Goal: Task Accomplishment & Management: Use online tool/utility

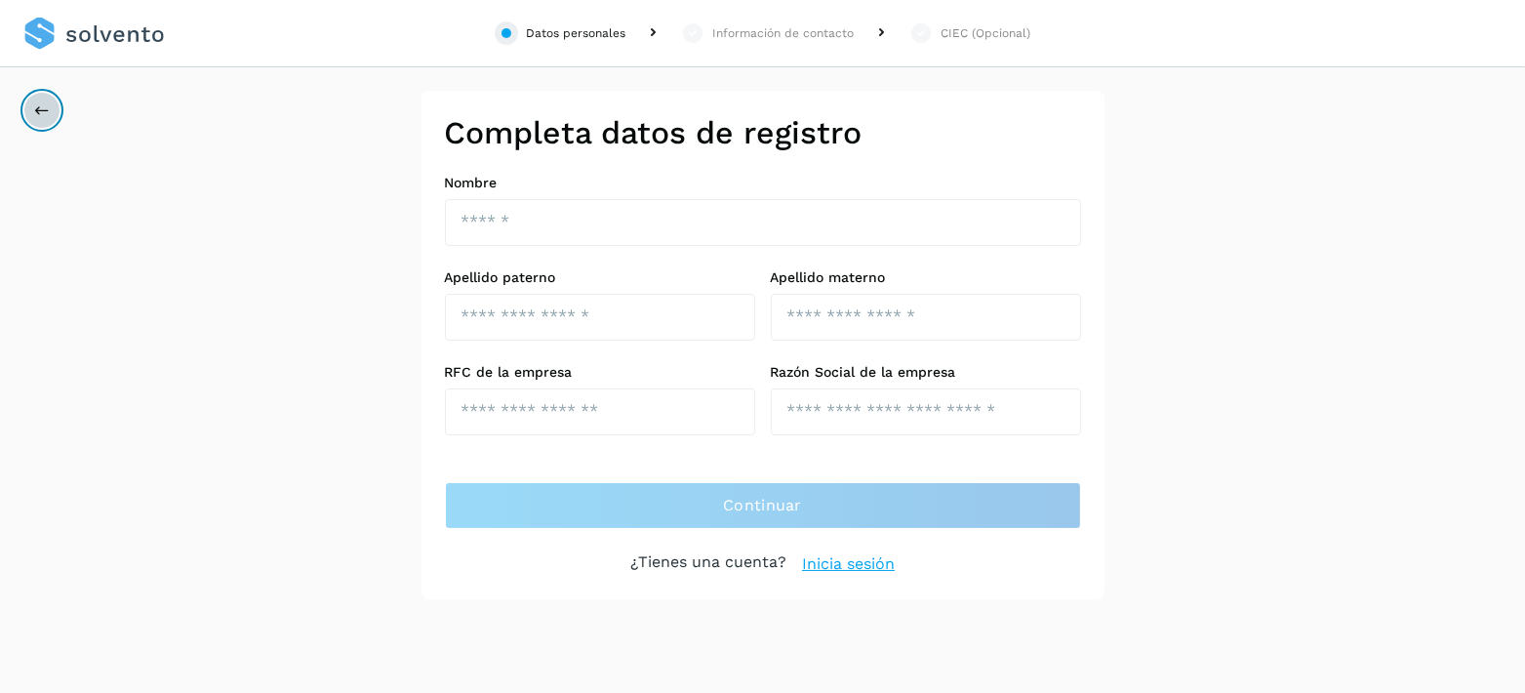
click at [41, 109] on icon at bounding box center [42, 110] width 16 height 16
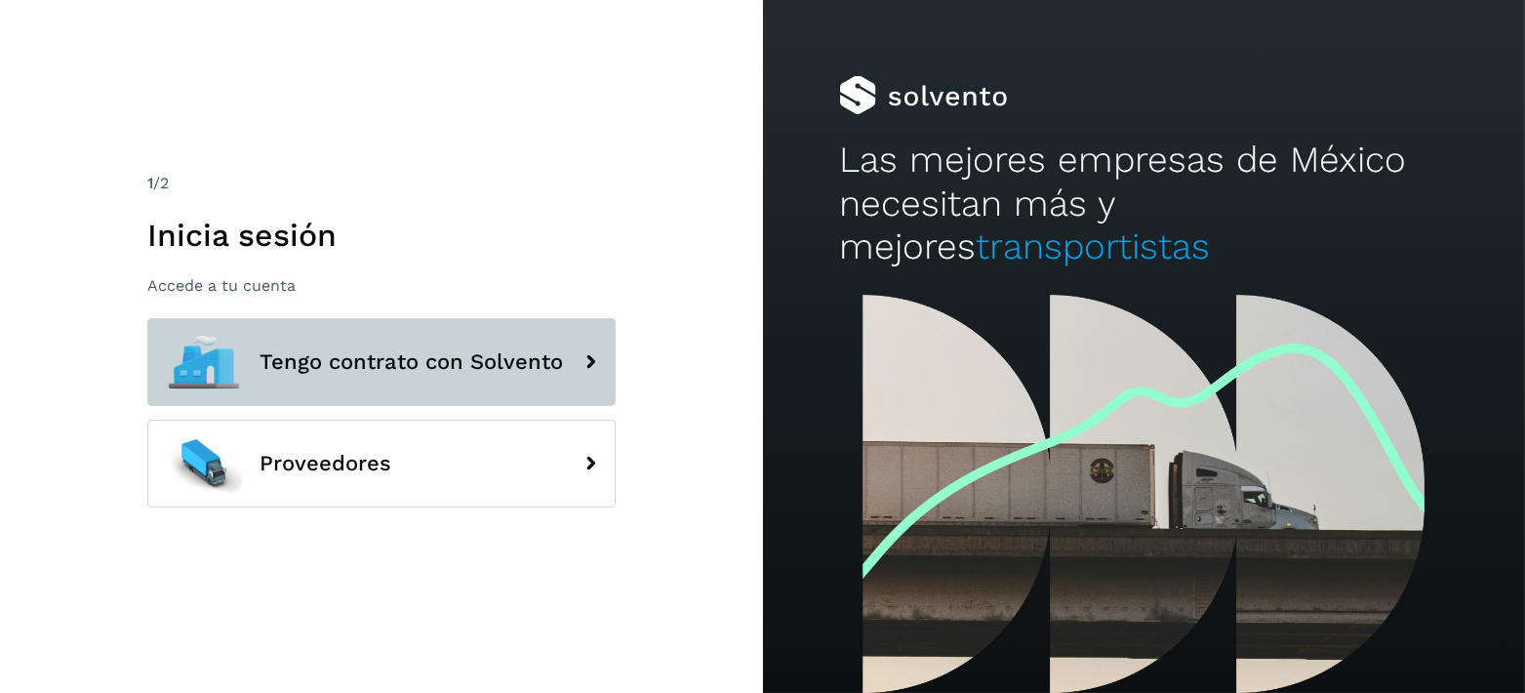
click at [593, 375] on icon at bounding box center [590, 362] width 39 height 39
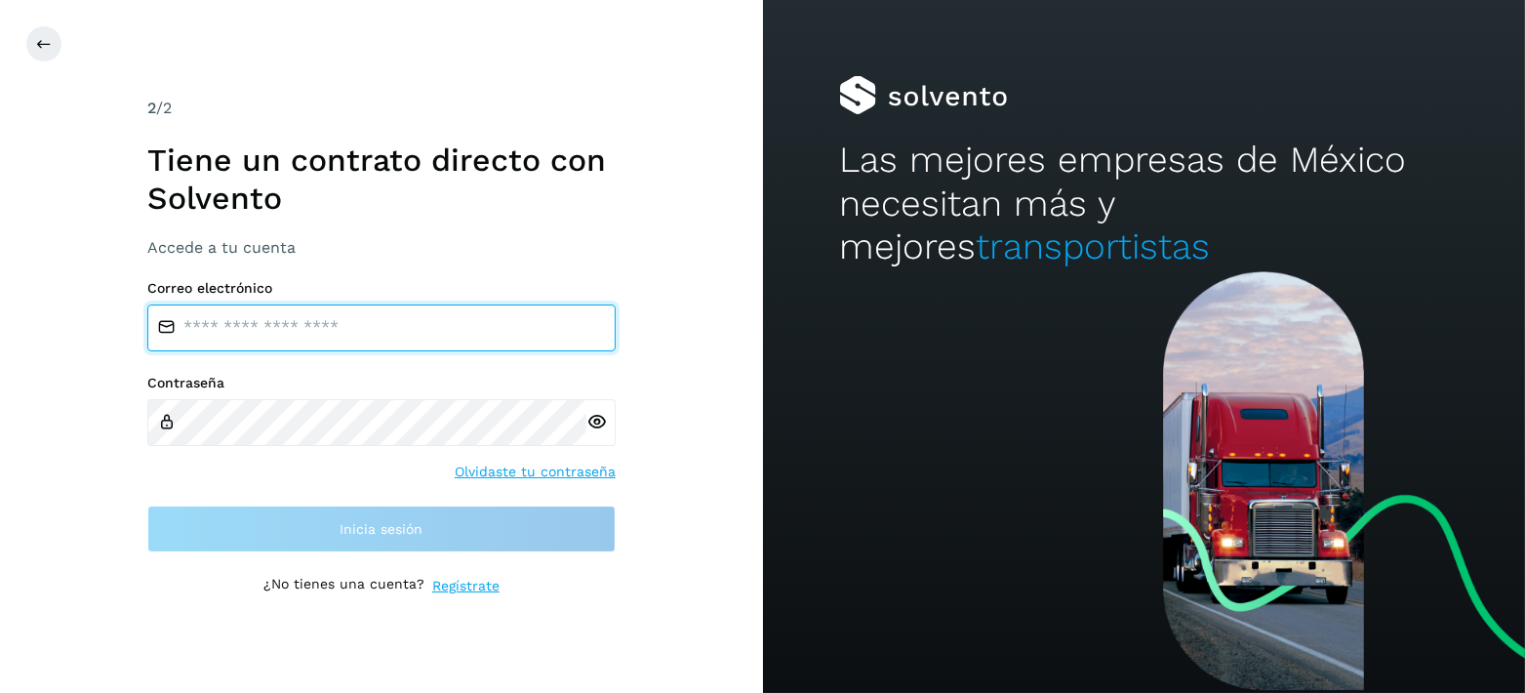
type input "**********"
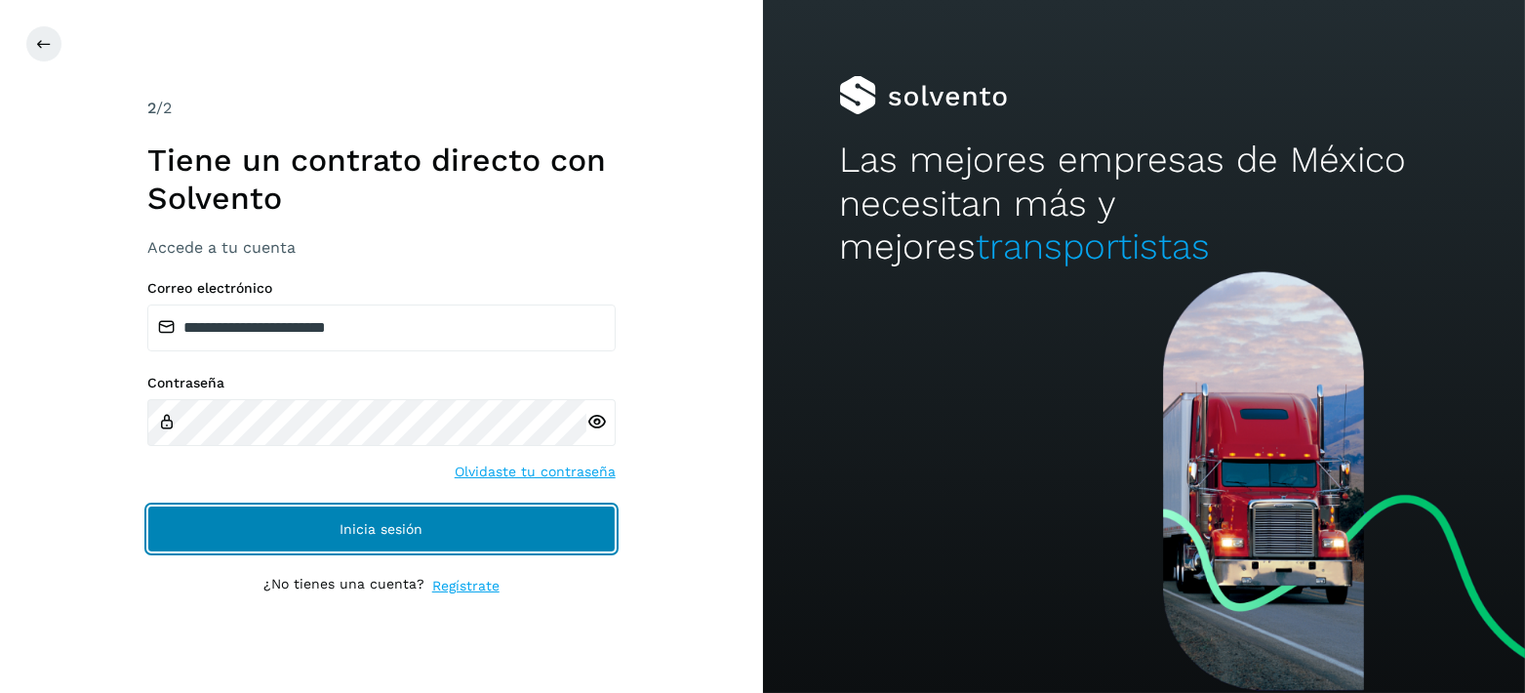
click at [427, 525] on button "Inicia sesión" at bounding box center [381, 529] width 468 height 47
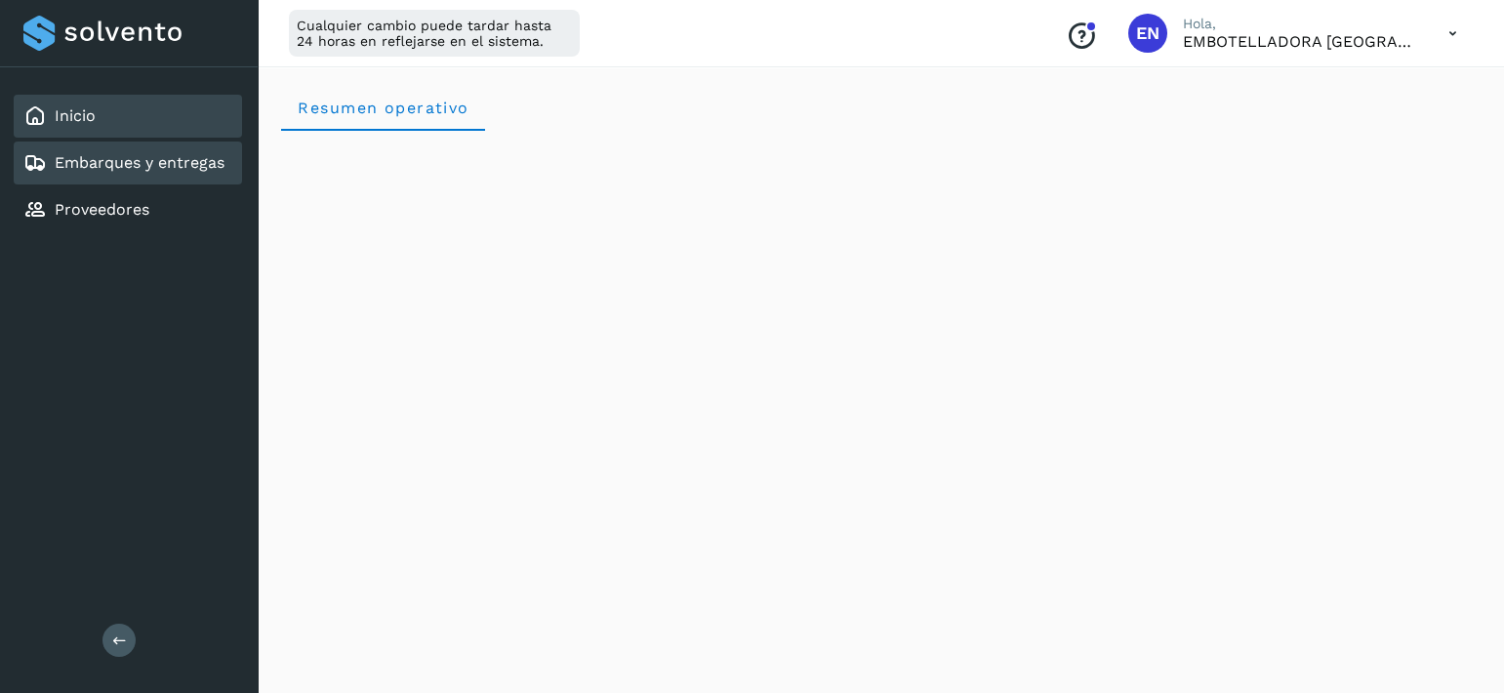
click at [94, 153] on link "Embarques y entregas" at bounding box center [140, 162] width 170 height 19
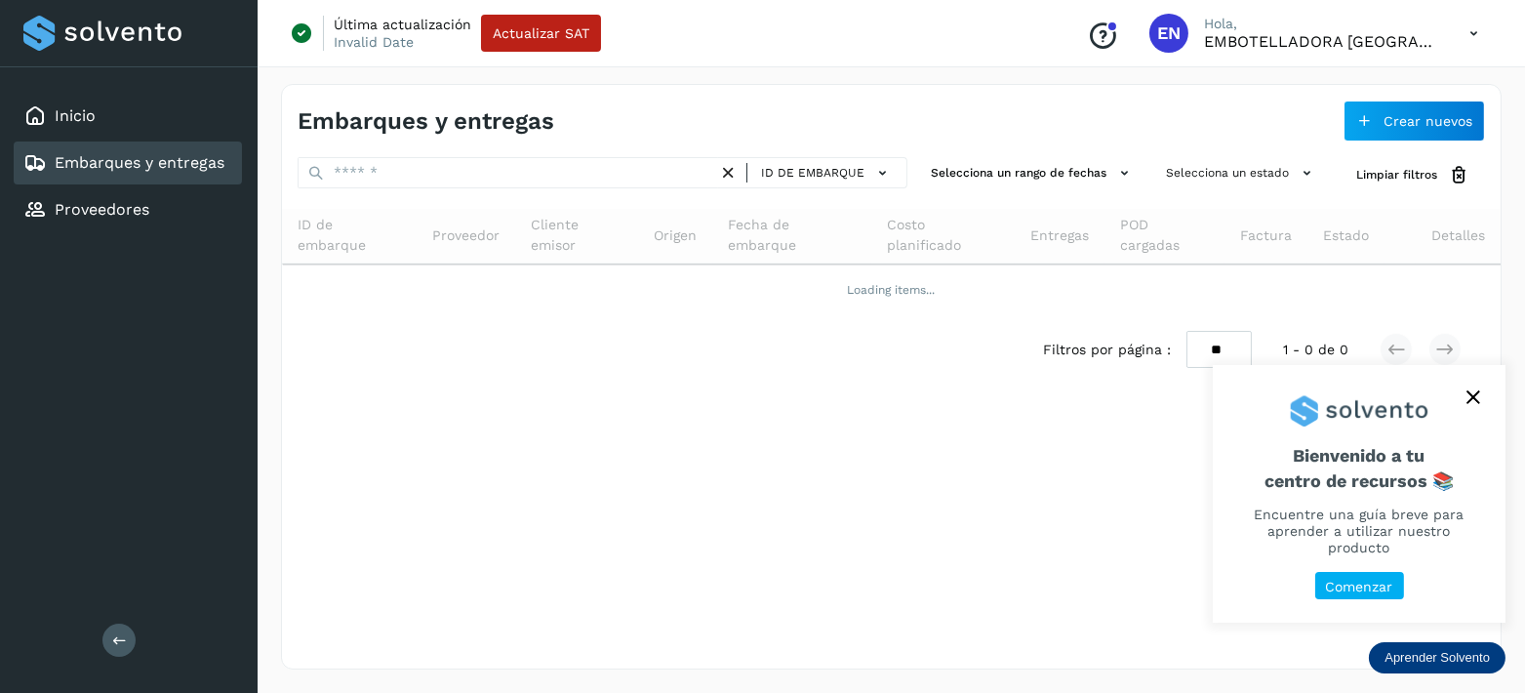
click at [1468, 404] on icon "close," at bounding box center [1474, 397] width 14 height 14
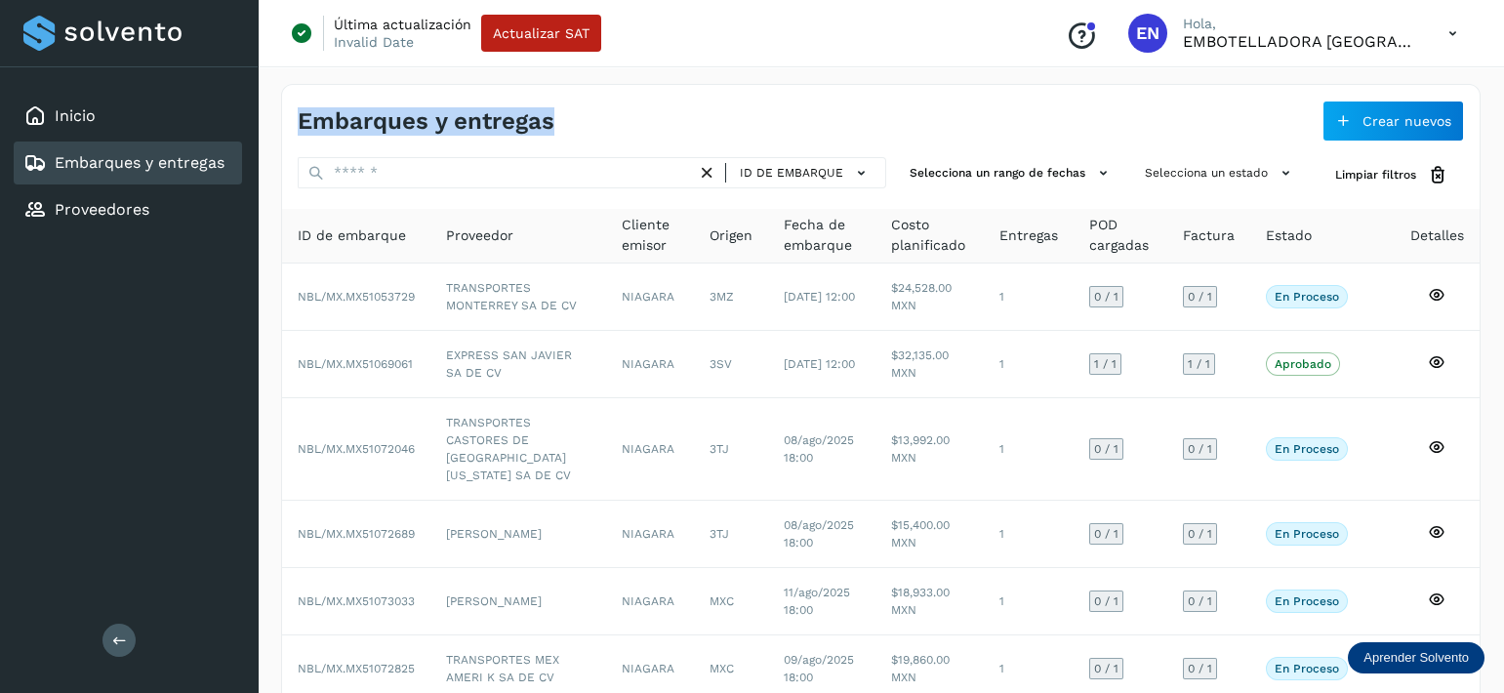
drag, startPoint x: 561, startPoint y: 117, endPoint x: 273, endPoint y: 104, distance: 288.2
click at [273, 104] on div "Embarques y entregas Crear nuevos ID de embarque Selecciona un rango de fechas …" at bounding box center [881, 562] width 1246 height 1003
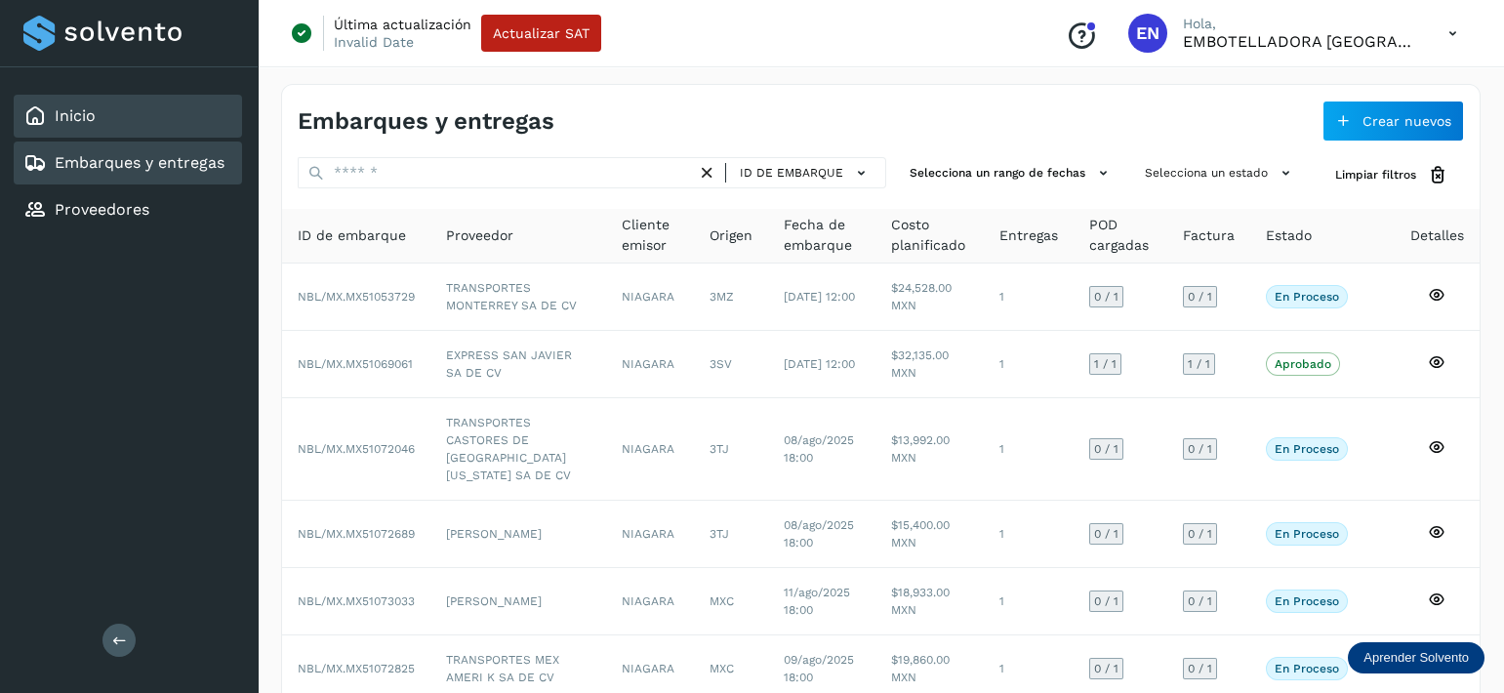
click at [129, 124] on div "Inicio" at bounding box center [128, 116] width 228 height 43
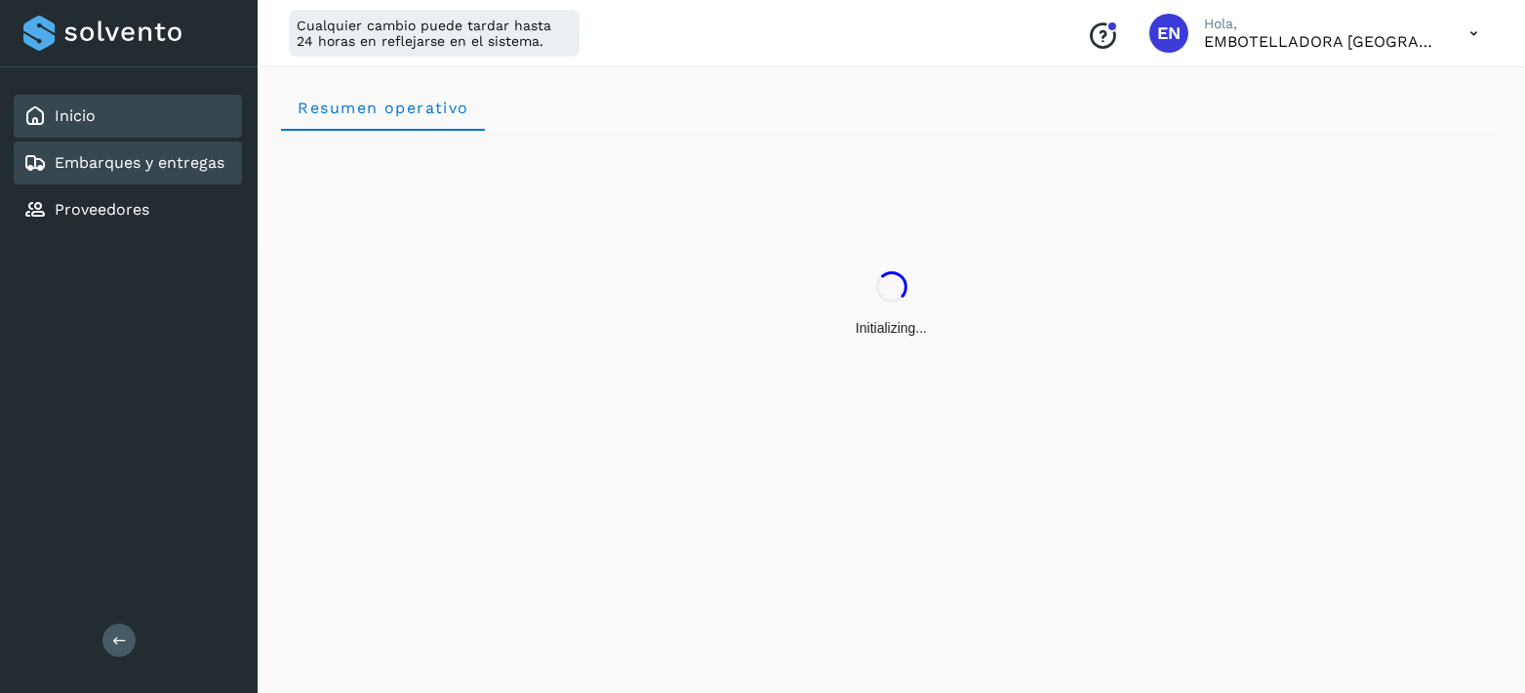
click at [129, 170] on link "Embarques y entregas" at bounding box center [140, 162] width 170 height 19
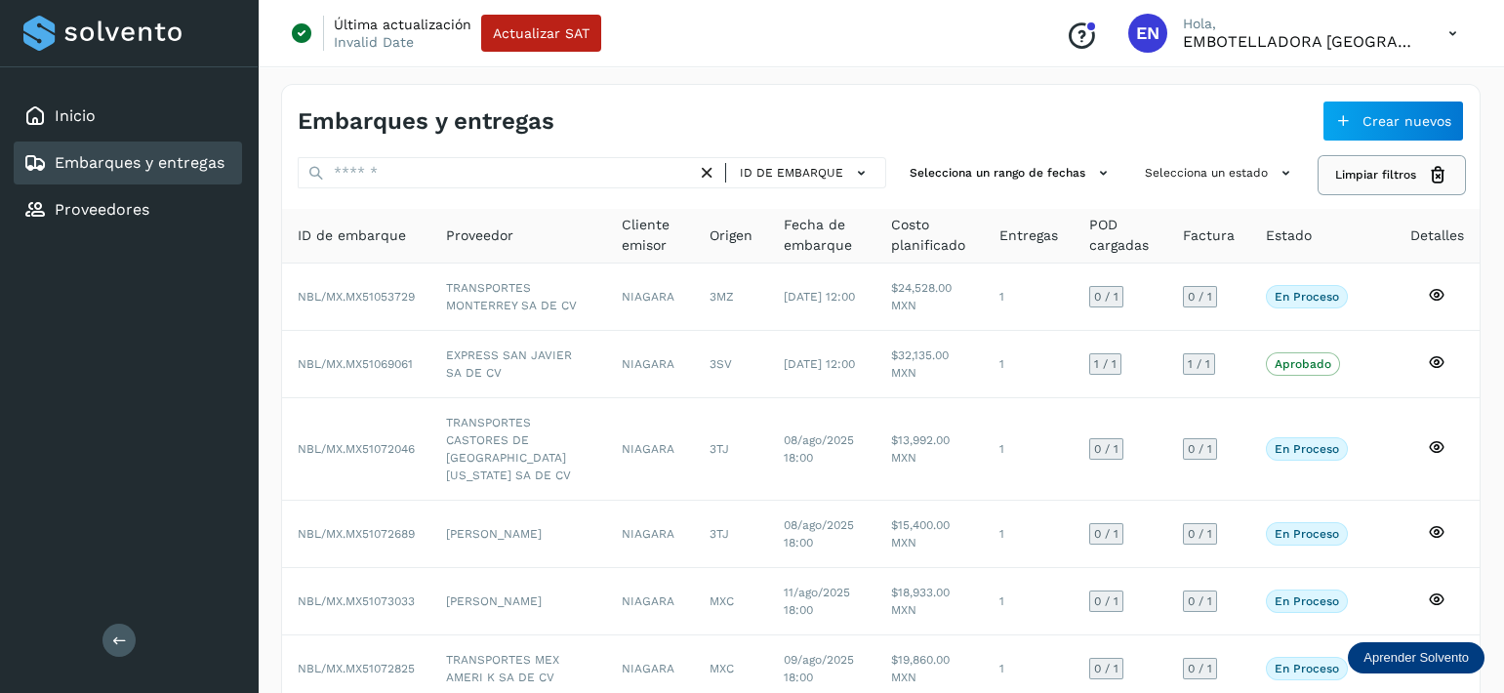
click at [1349, 175] on span "Limpiar filtros" at bounding box center [1375, 175] width 81 height 18
click at [97, 121] on div "Inicio" at bounding box center [128, 116] width 228 height 43
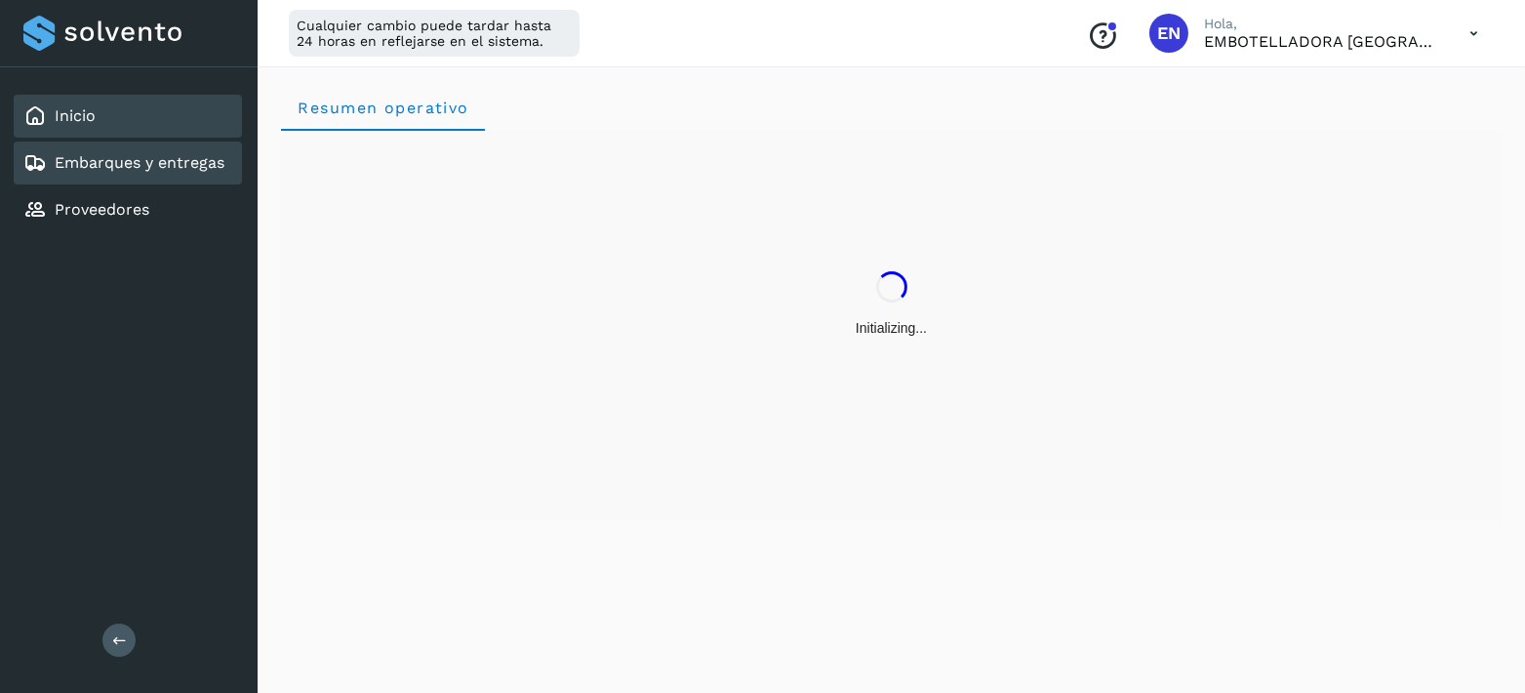
click at [203, 169] on link "Embarques y entregas" at bounding box center [140, 162] width 170 height 19
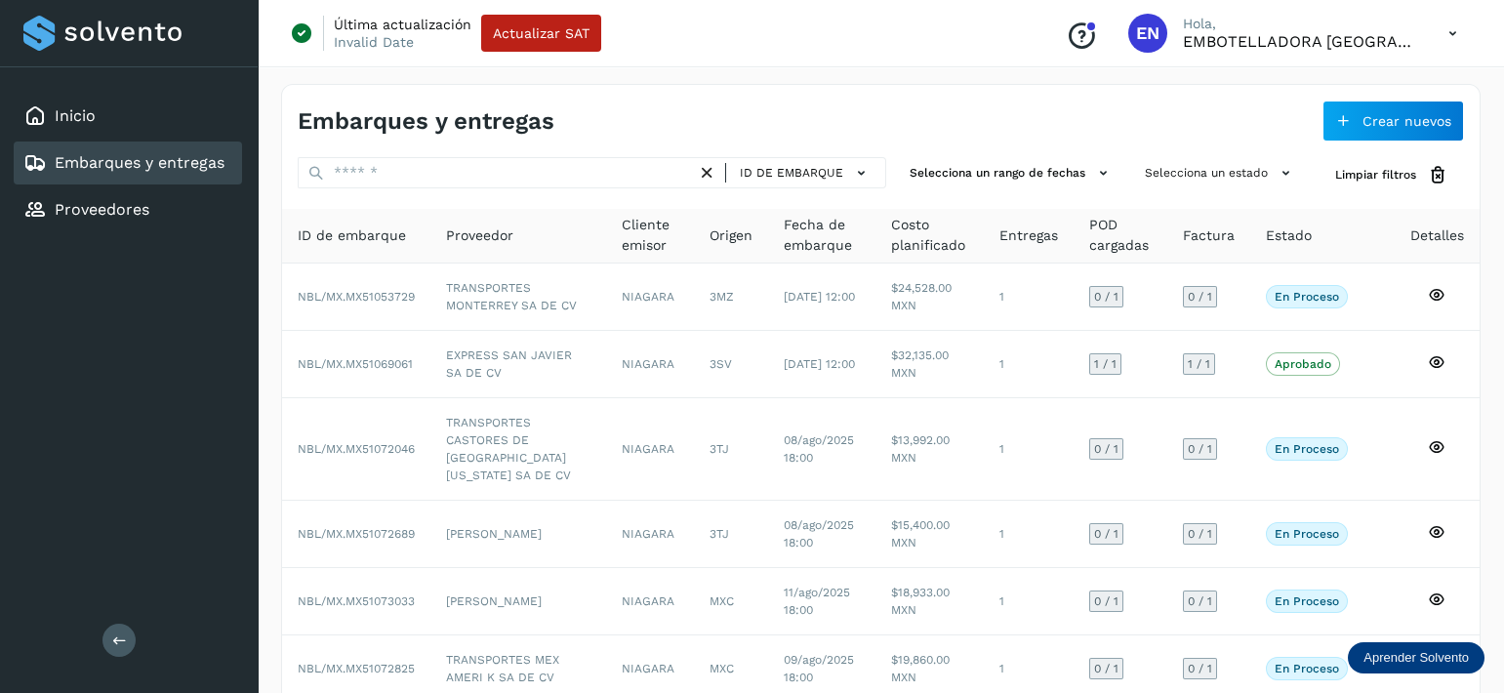
click at [1082, 136] on div "Embarques y entregas Crear nuevos" at bounding box center [880, 113] width 1197 height 57
click at [1113, 123] on div "Embarques y entregas Crear nuevos" at bounding box center [880, 113] width 1197 height 57
click at [1436, 167] on icon at bounding box center [1438, 175] width 20 height 20
click at [191, 220] on div "Proveedores" at bounding box center [128, 209] width 228 height 43
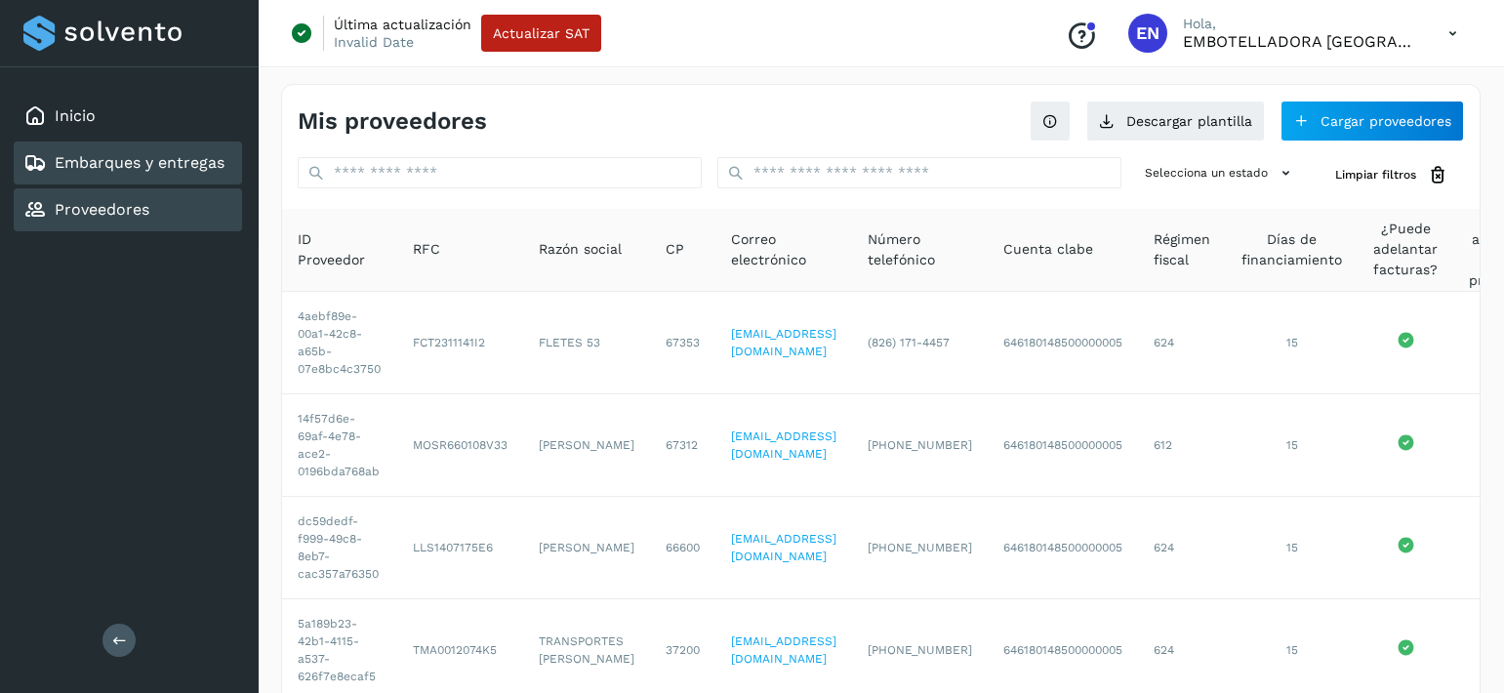
click at [184, 159] on link "Embarques y entregas" at bounding box center [140, 162] width 170 height 19
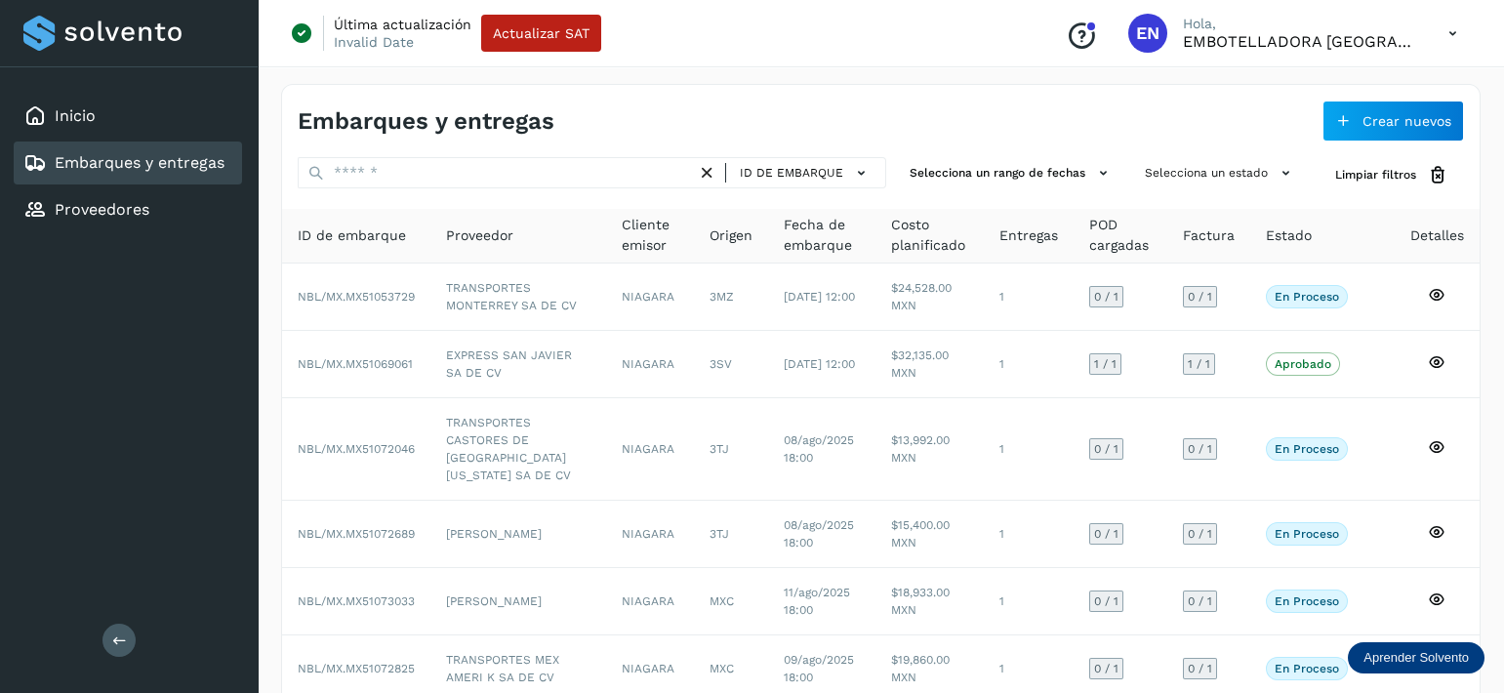
click at [715, 170] on icon at bounding box center [707, 173] width 20 height 20
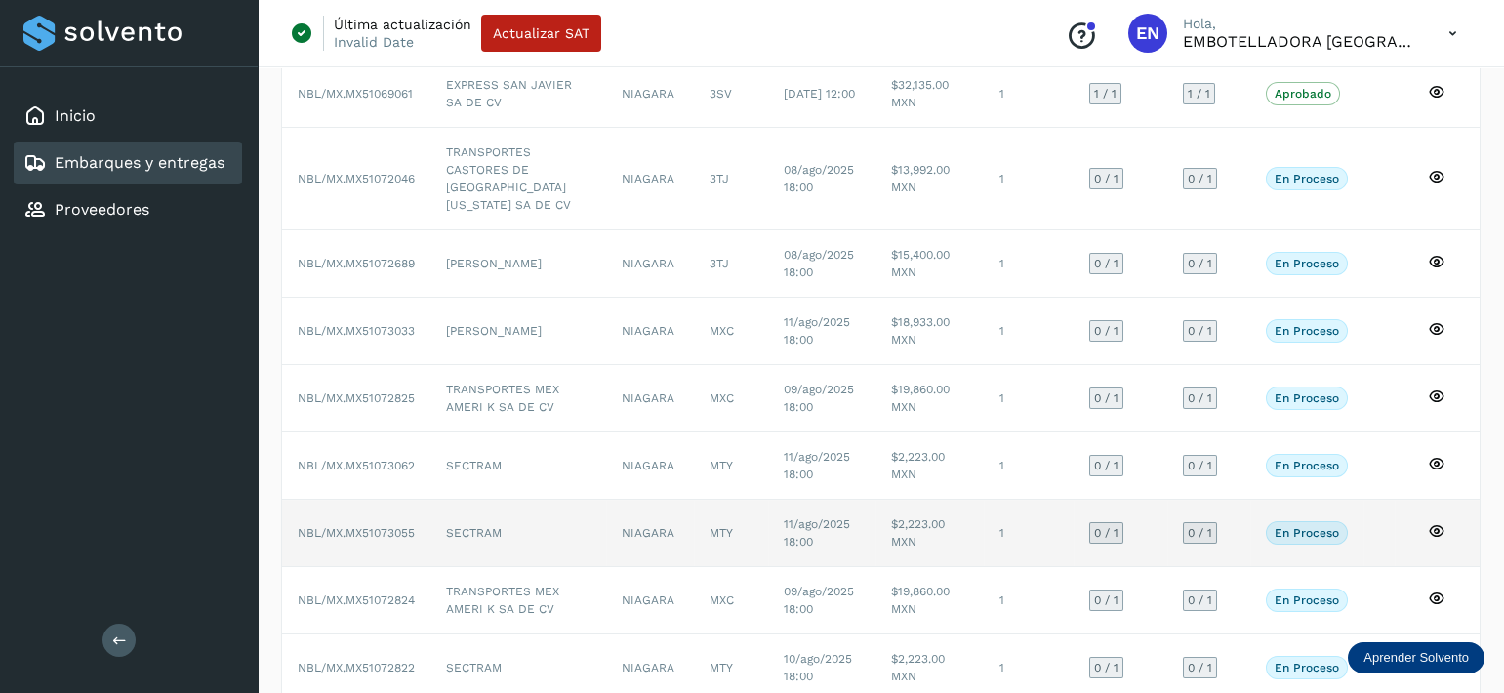
scroll to position [350, 0]
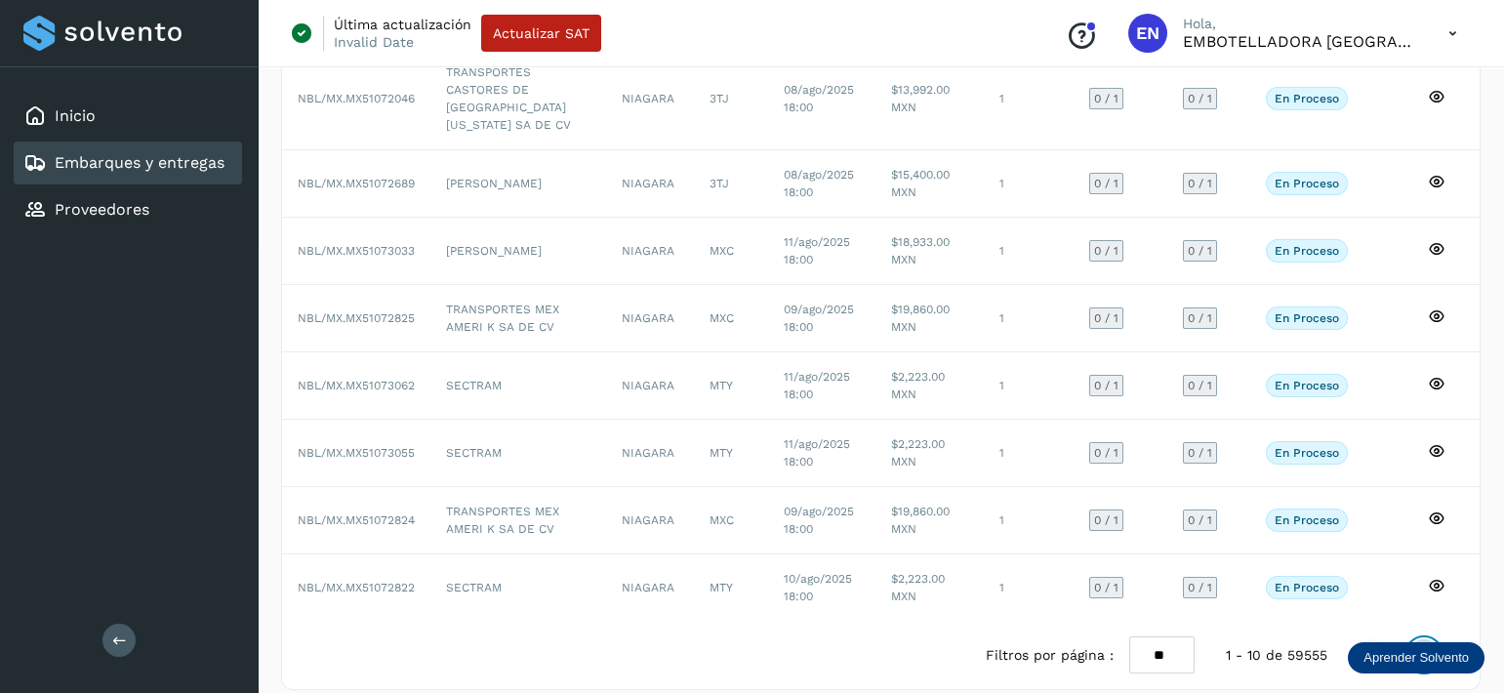
click at [1418, 645] on icon at bounding box center [1424, 655] width 20 height 20
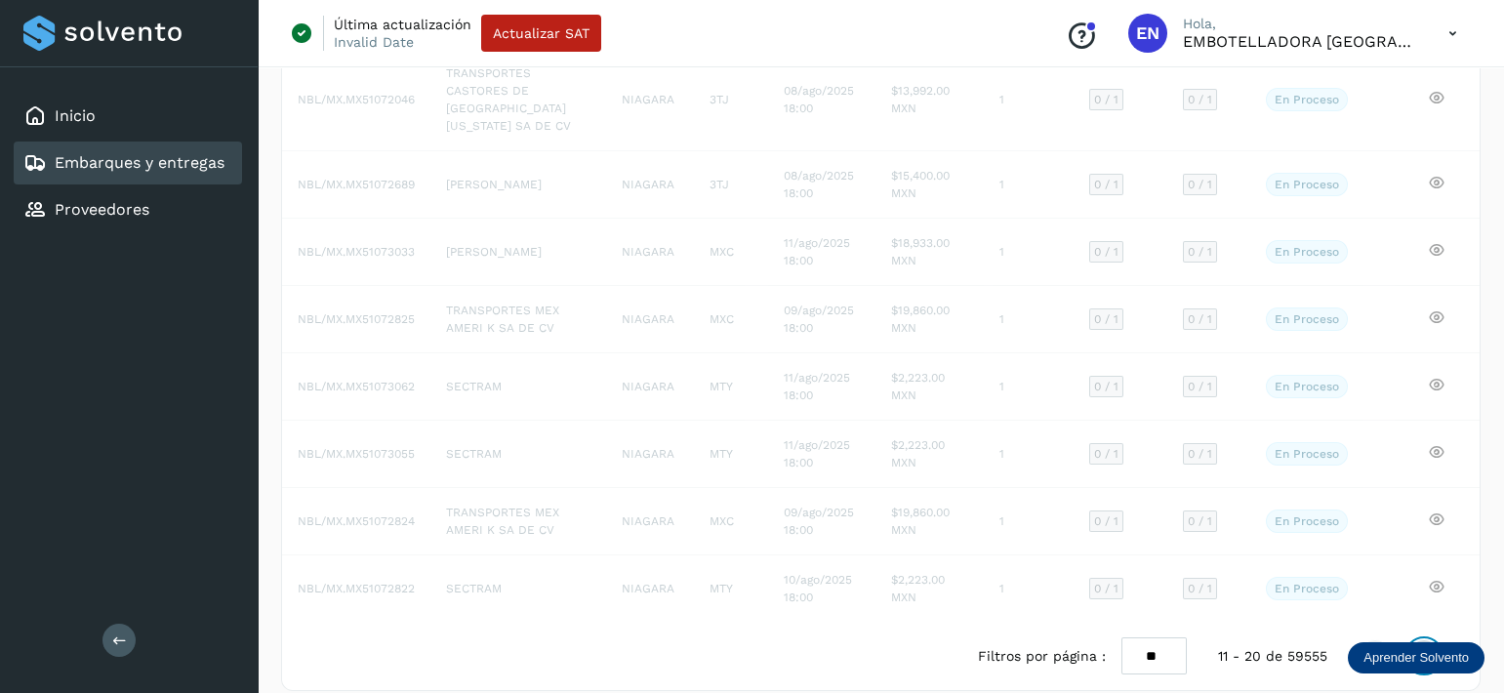
scroll to position [351, 0]
click at [1382, 645] on icon at bounding box center [1375, 655] width 20 height 20
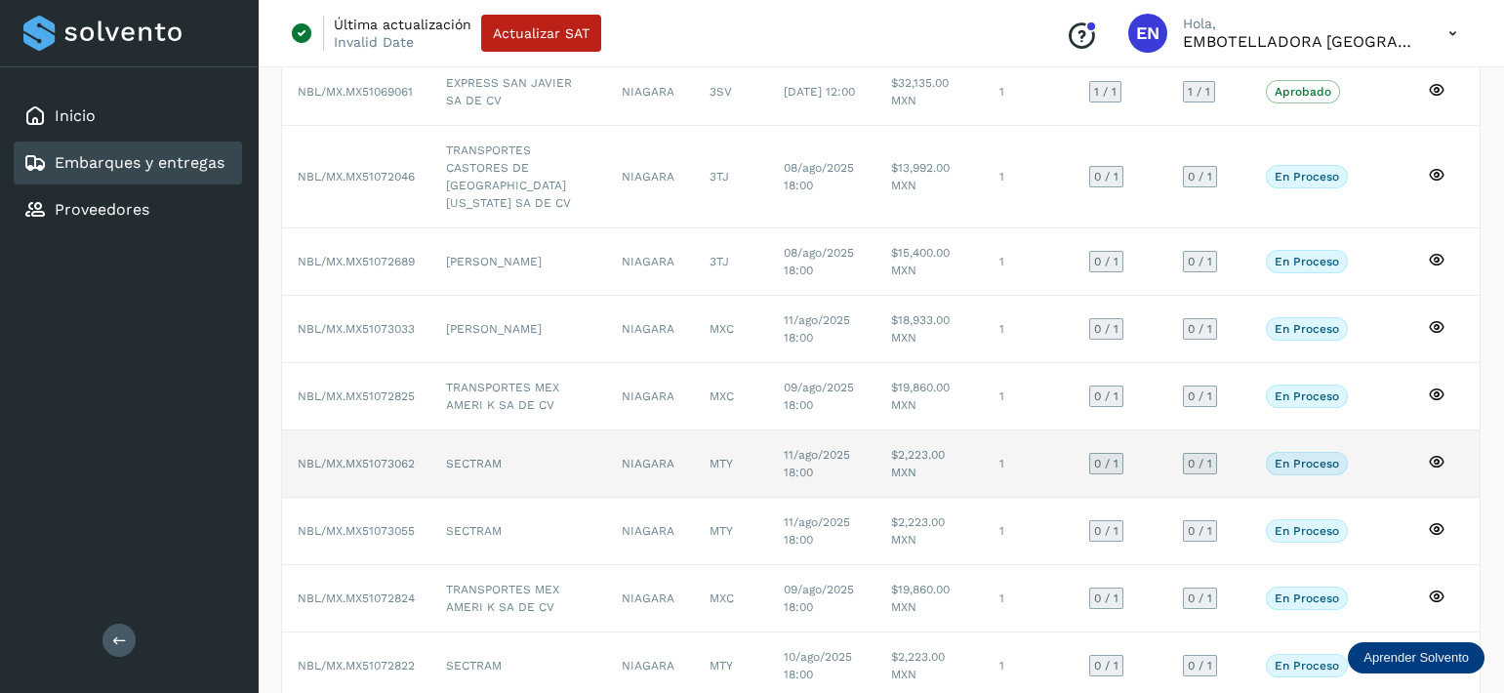
scroll to position [350, 0]
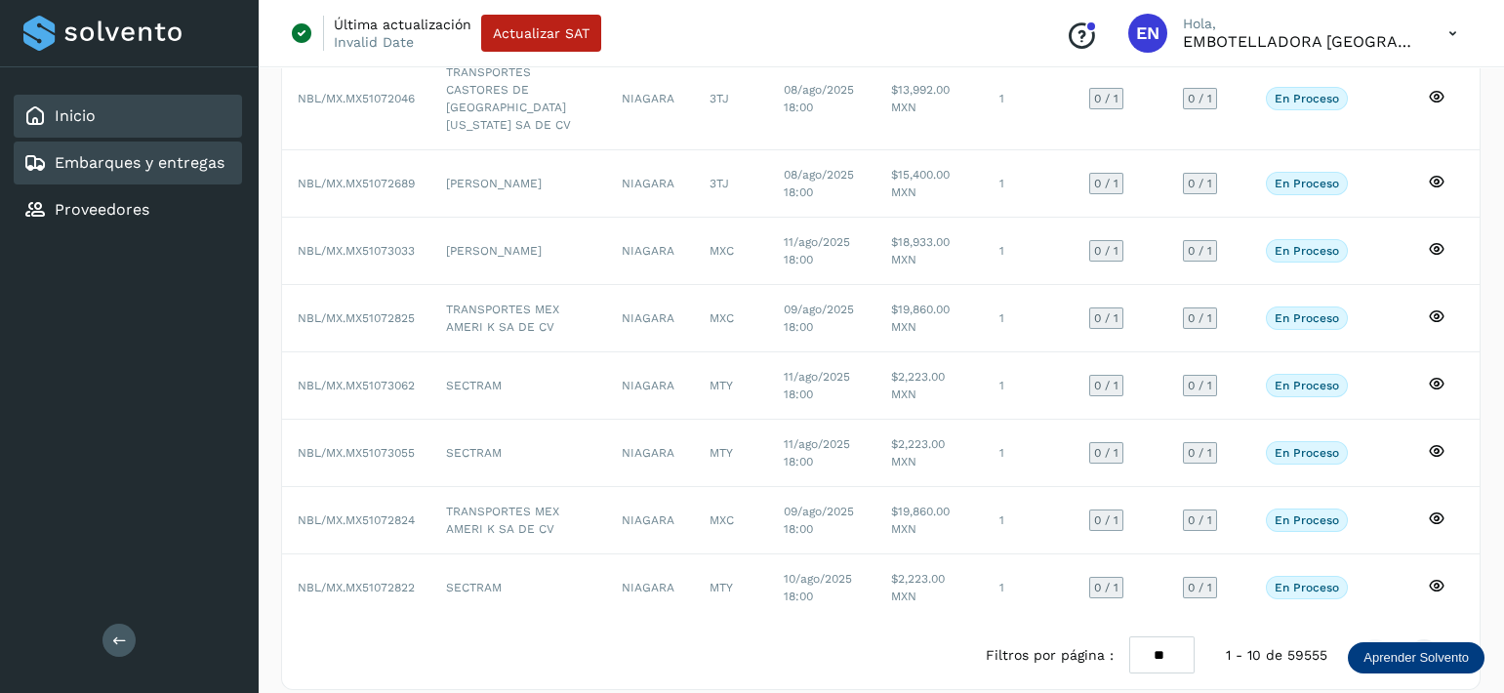
click at [87, 123] on link "Inicio" at bounding box center [75, 115] width 41 height 19
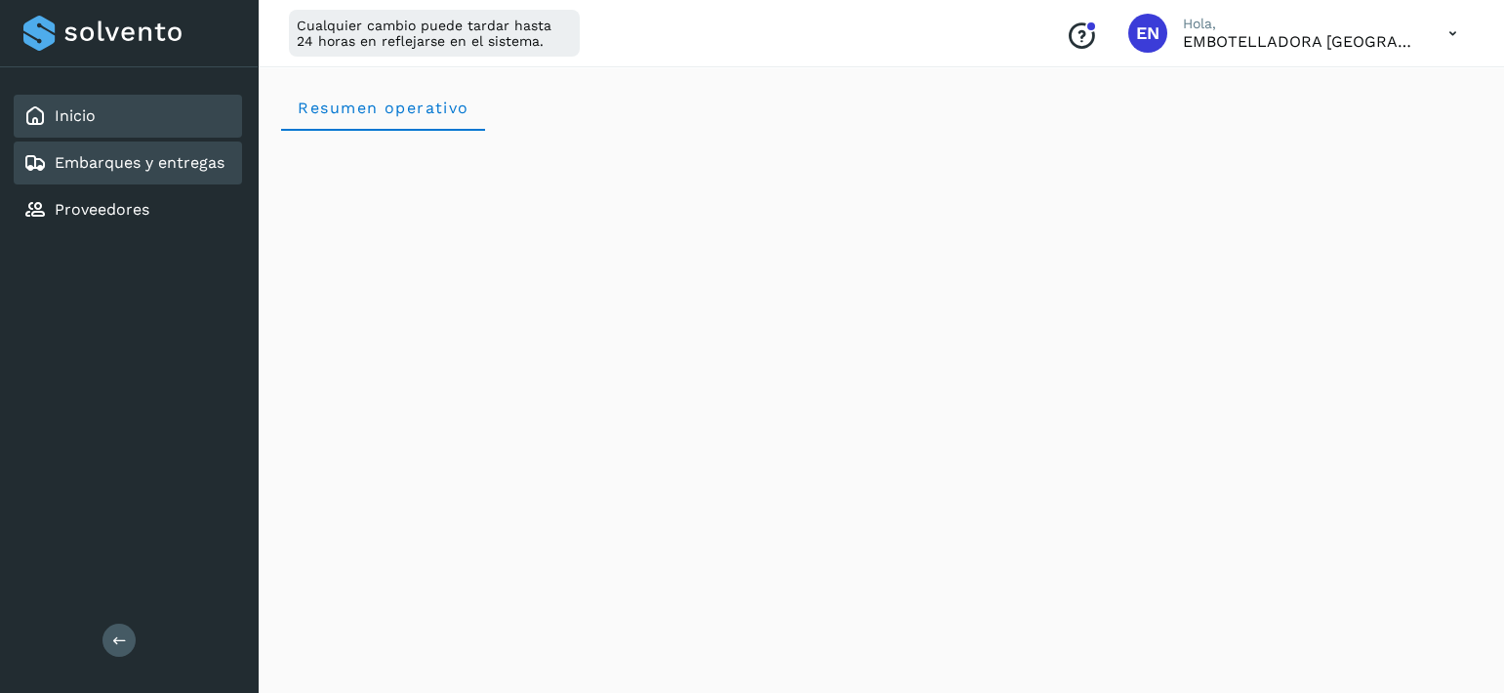
click at [143, 157] on link "Embarques y entregas" at bounding box center [140, 162] width 170 height 19
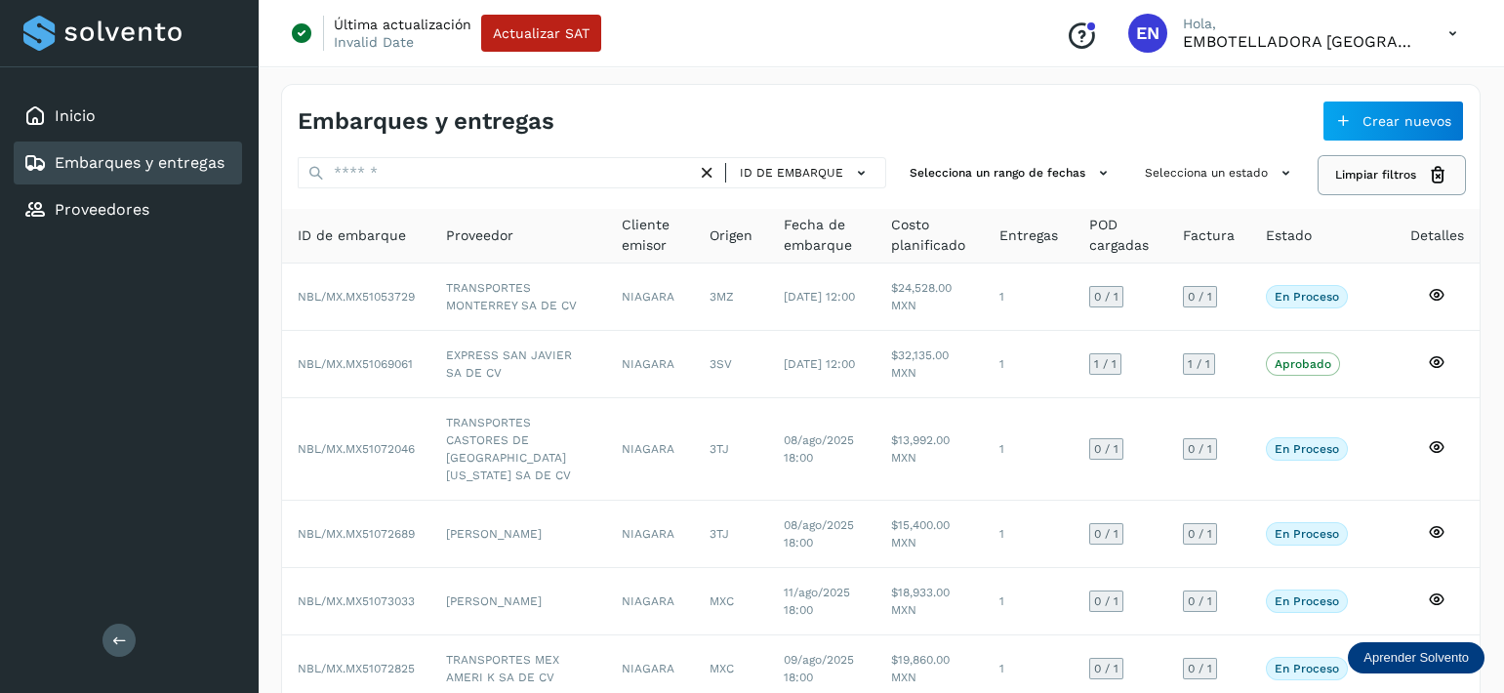
click at [1412, 183] on button "Limpiar filtros" at bounding box center [1391, 175] width 144 height 36
click at [85, 216] on link "Proveedores" at bounding box center [102, 209] width 95 height 19
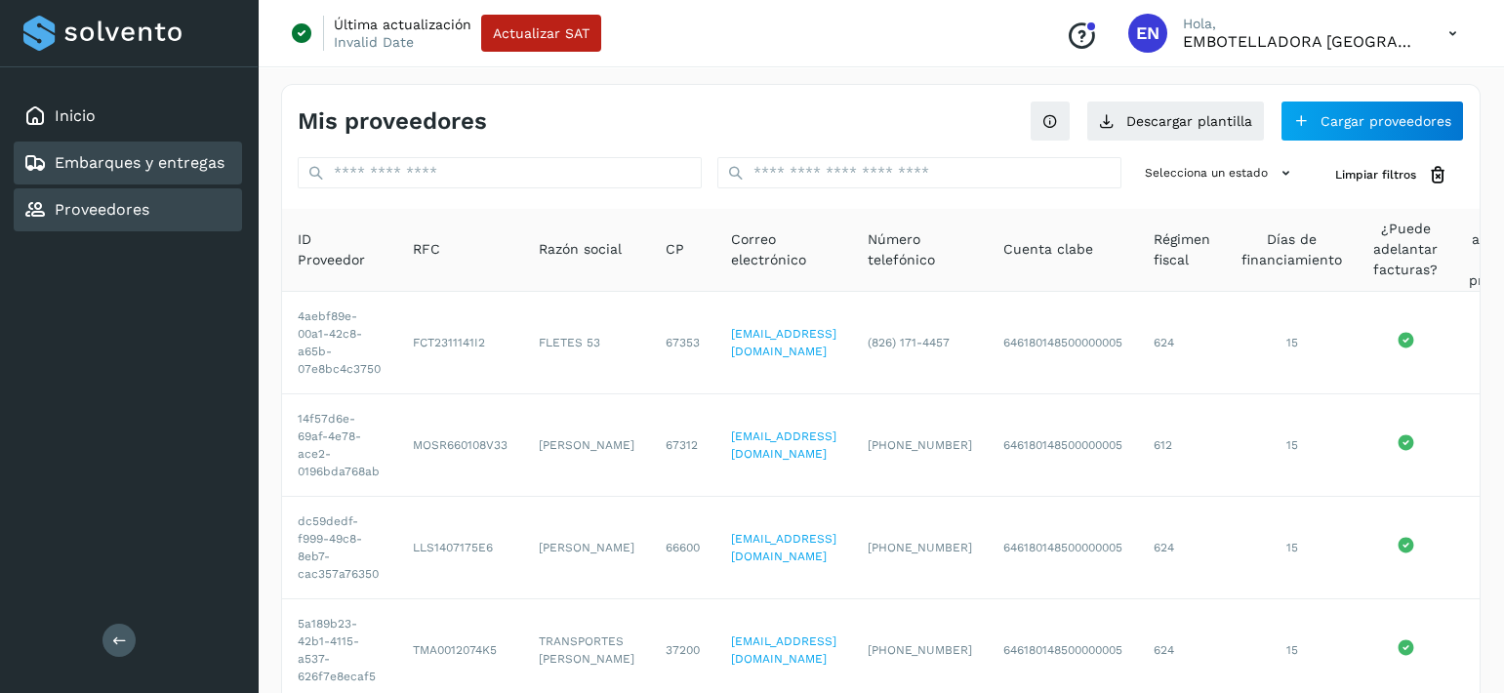
click at [118, 170] on link "Embarques y entregas" at bounding box center [140, 162] width 170 height 19
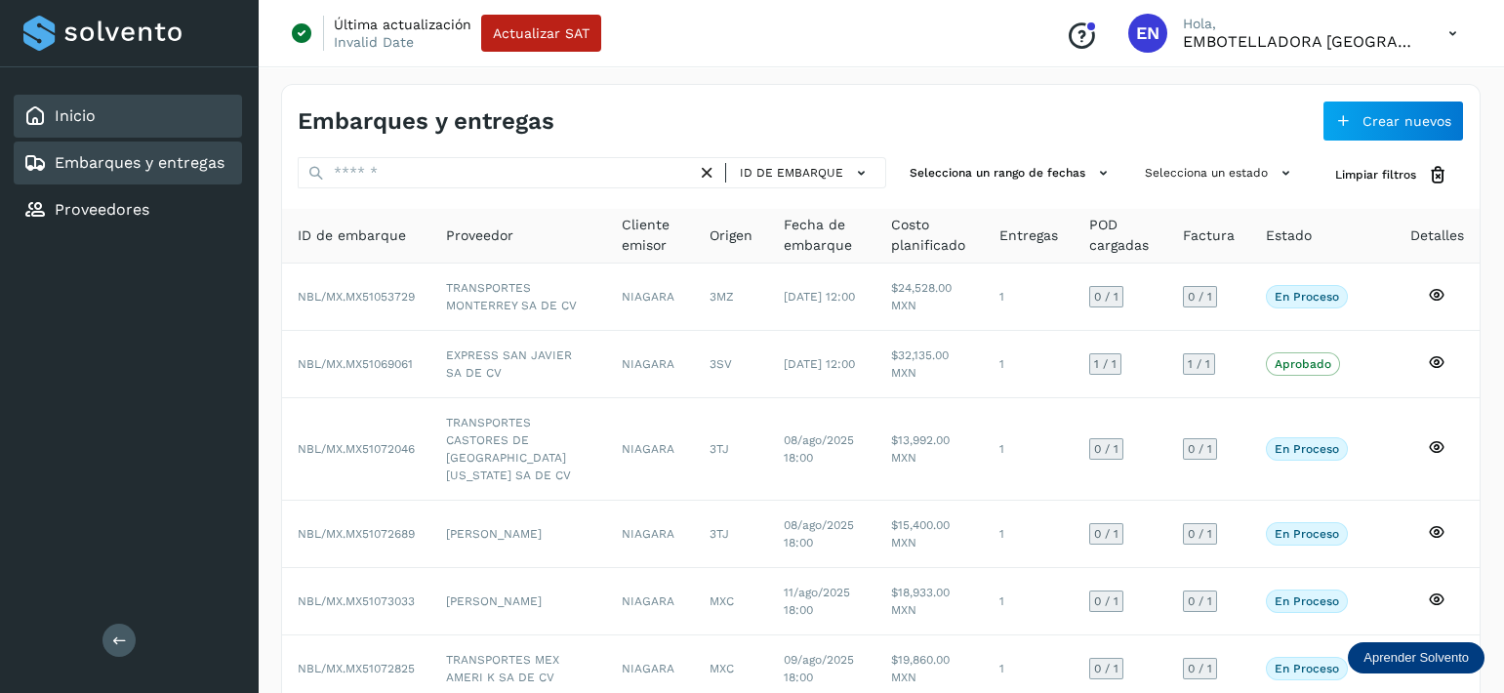
click at [194, 117] on div "Inicio" at bounding box center [128, 116] width 228 height 43
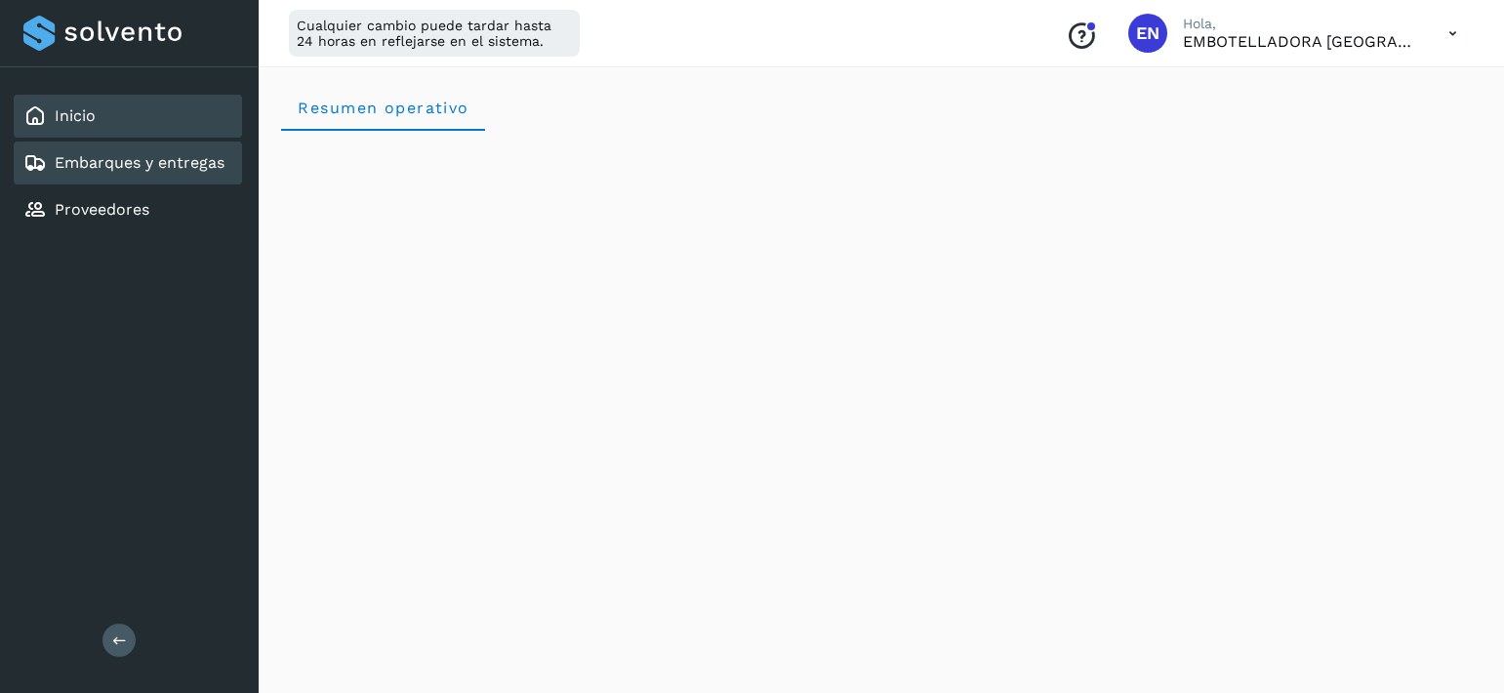
click at [218, 166] on link "Embarques y entregas" at bounding box center [140, 162] width 170 height 19
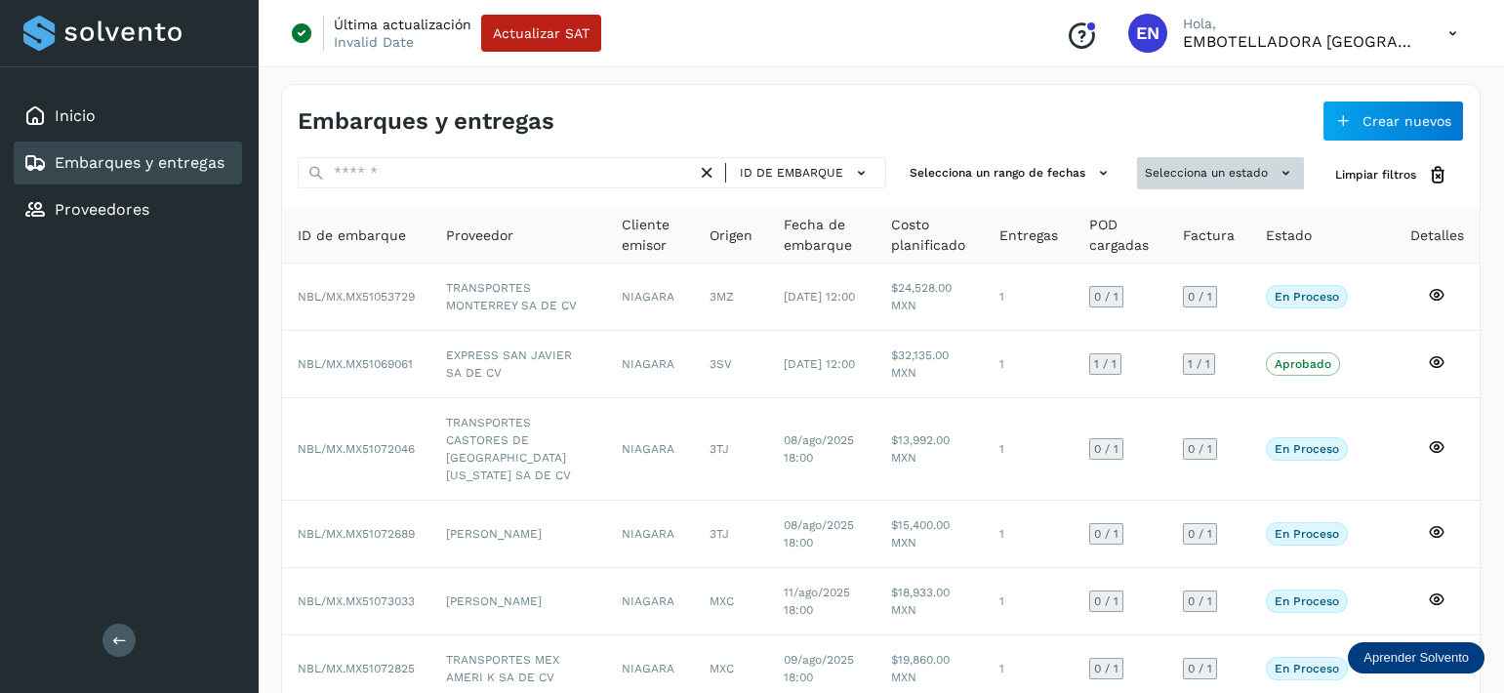
click at [1262, 170] on button "Selecciona un estado" at bounding box center [1220, 173] width 167 height 32
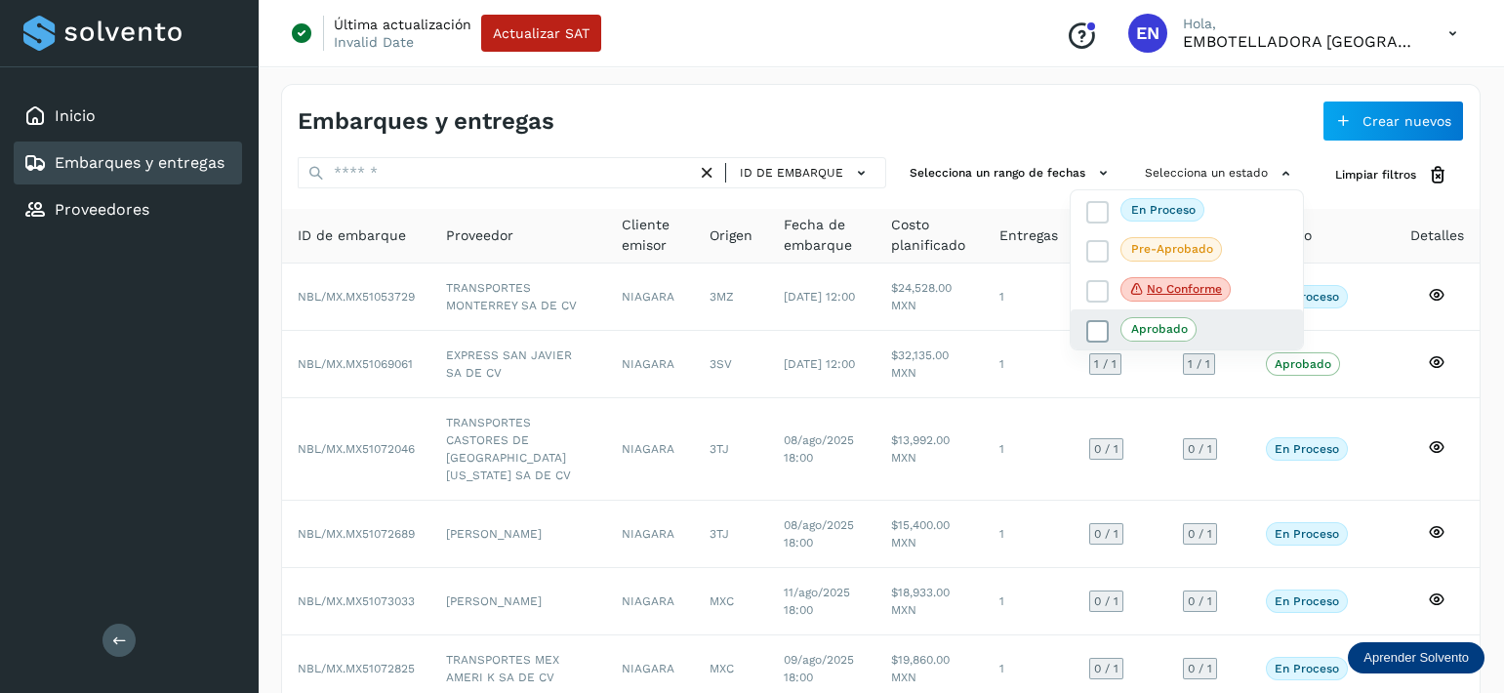
click at [1150, 328] on p "Aprobado" at bounding box center [1159, 329] width 57 height 14
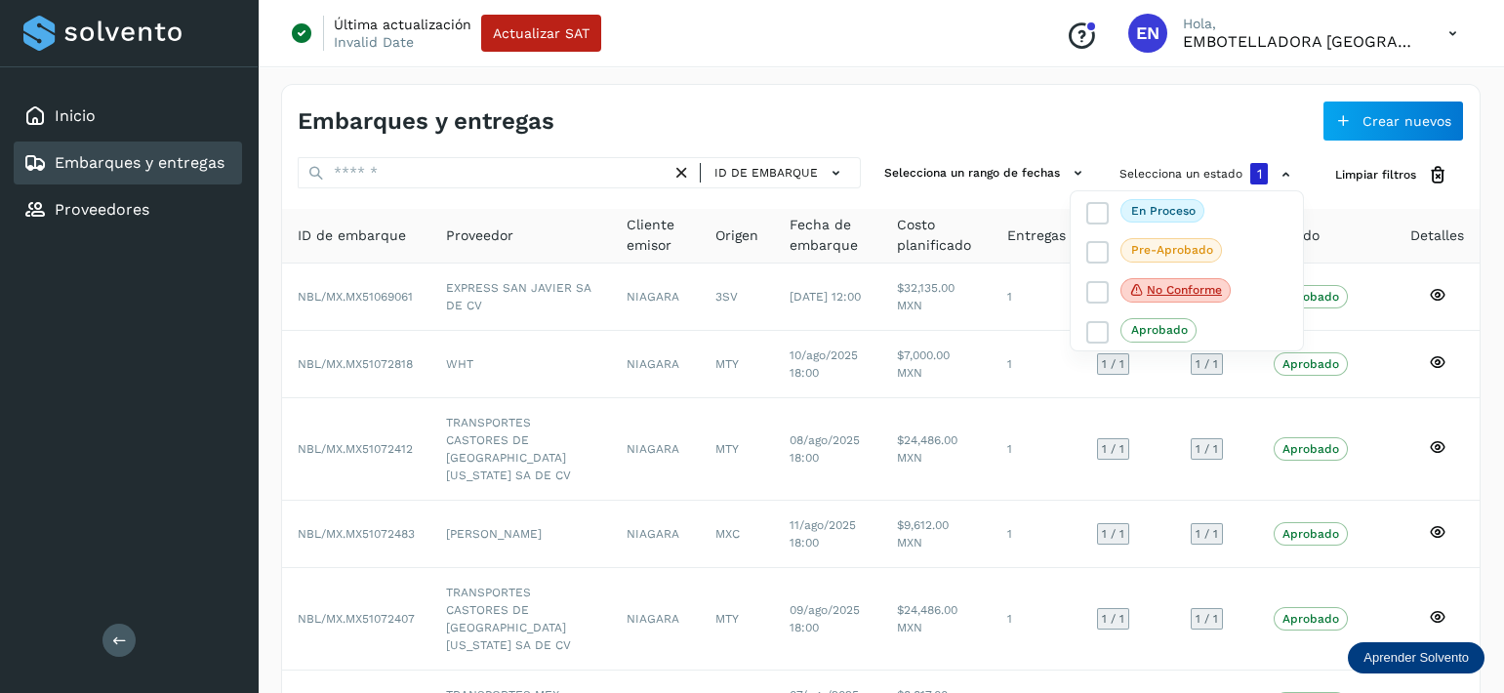
click at [873, 126] on div at bounding box center [752, 346] width 1504 height 693
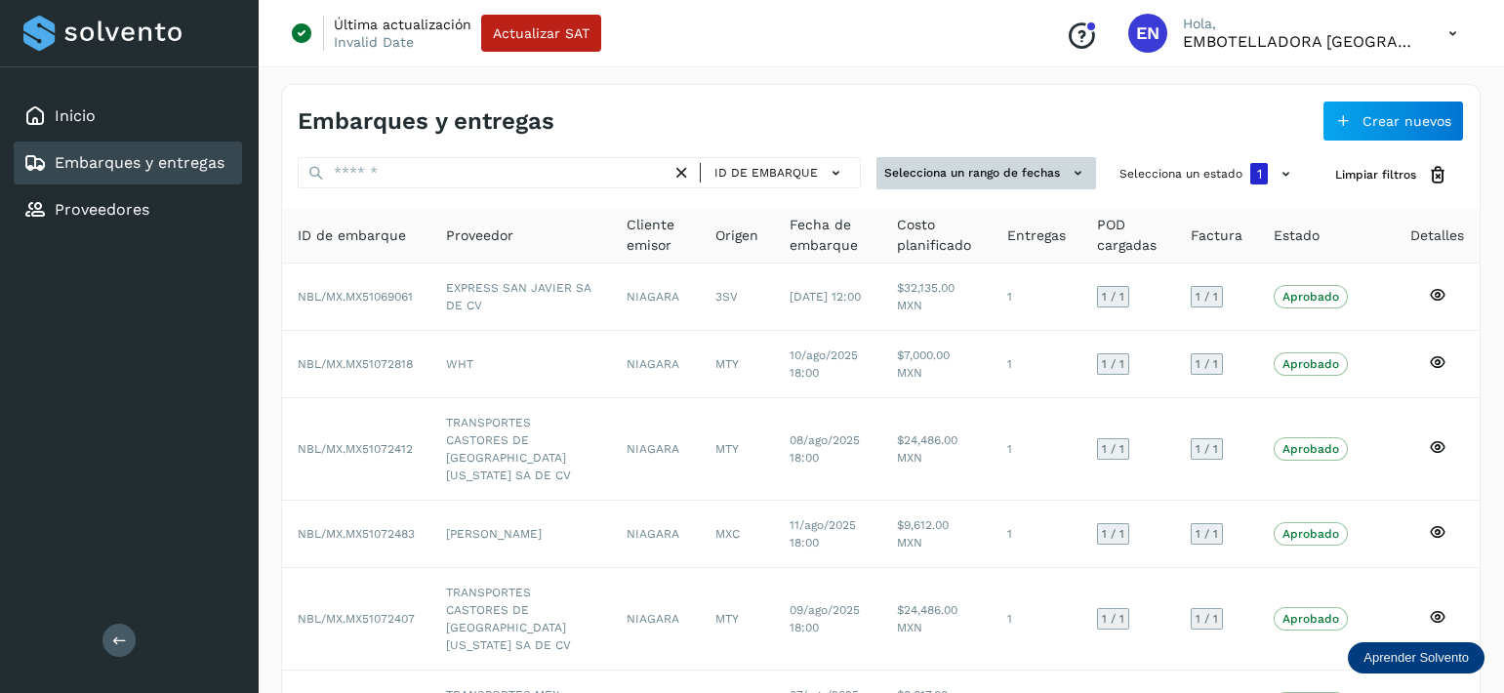
click at [942, 177] on button "Selecciona un rango de fechas" at bounding box center [986, 173] width 220 height 32
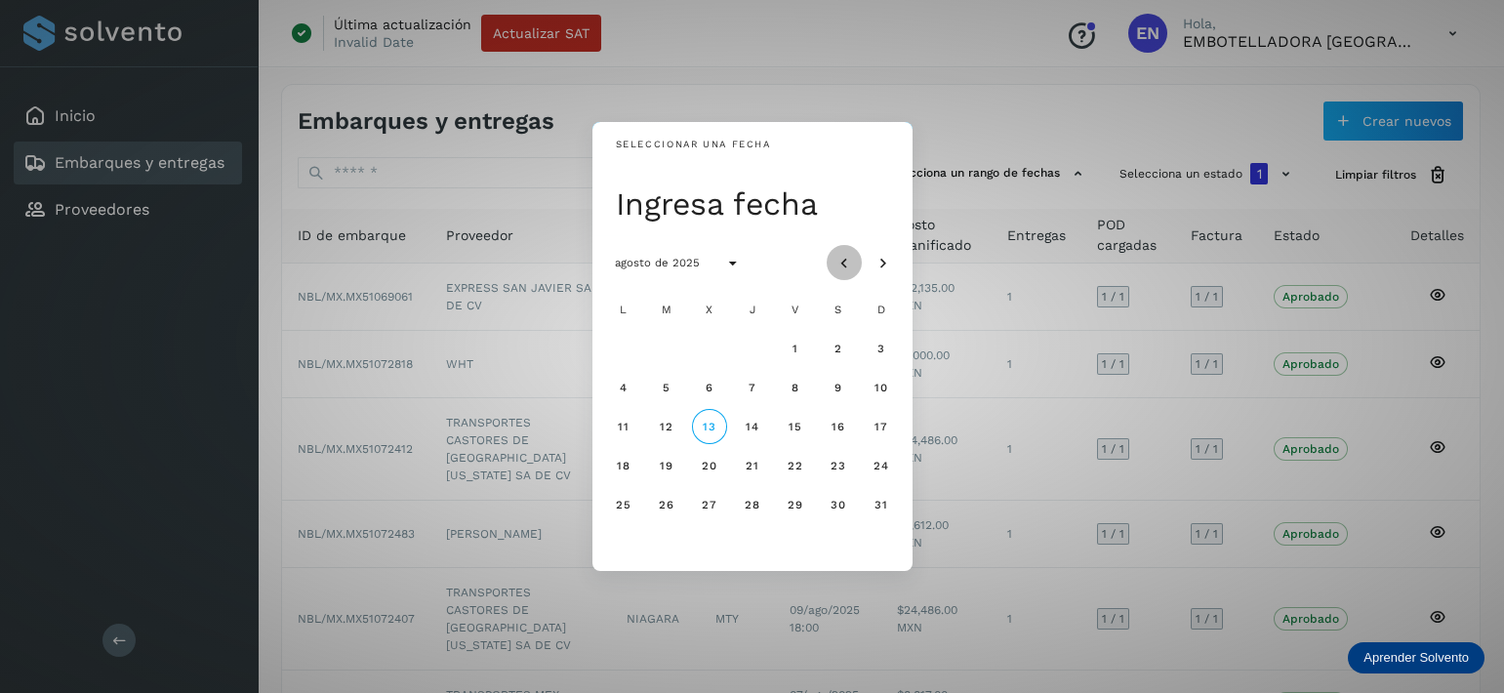
click at [844, 266] on icon "Mes anterior" at bounding box center [844, 264] width 20 height 20
click at [664, 349] on span "1" at bounding box center [666, 349] width 7 height 14
click at [882, 260] on icon "Mes siguiente" at bounding box center [883, 264] width 20 height 20
click at [715, 425] on button "13" at bounding box center [709, 426] width 35 height 35
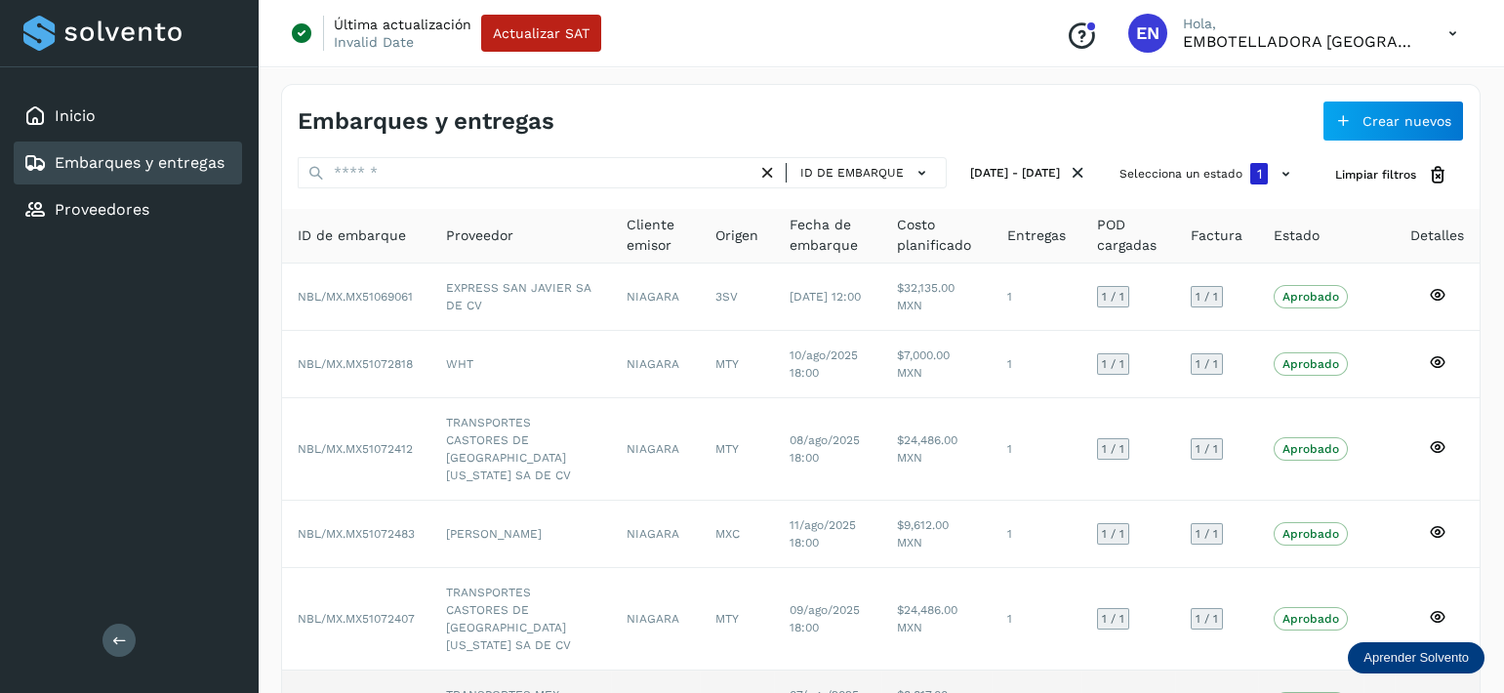
scroll to position [403, 0]
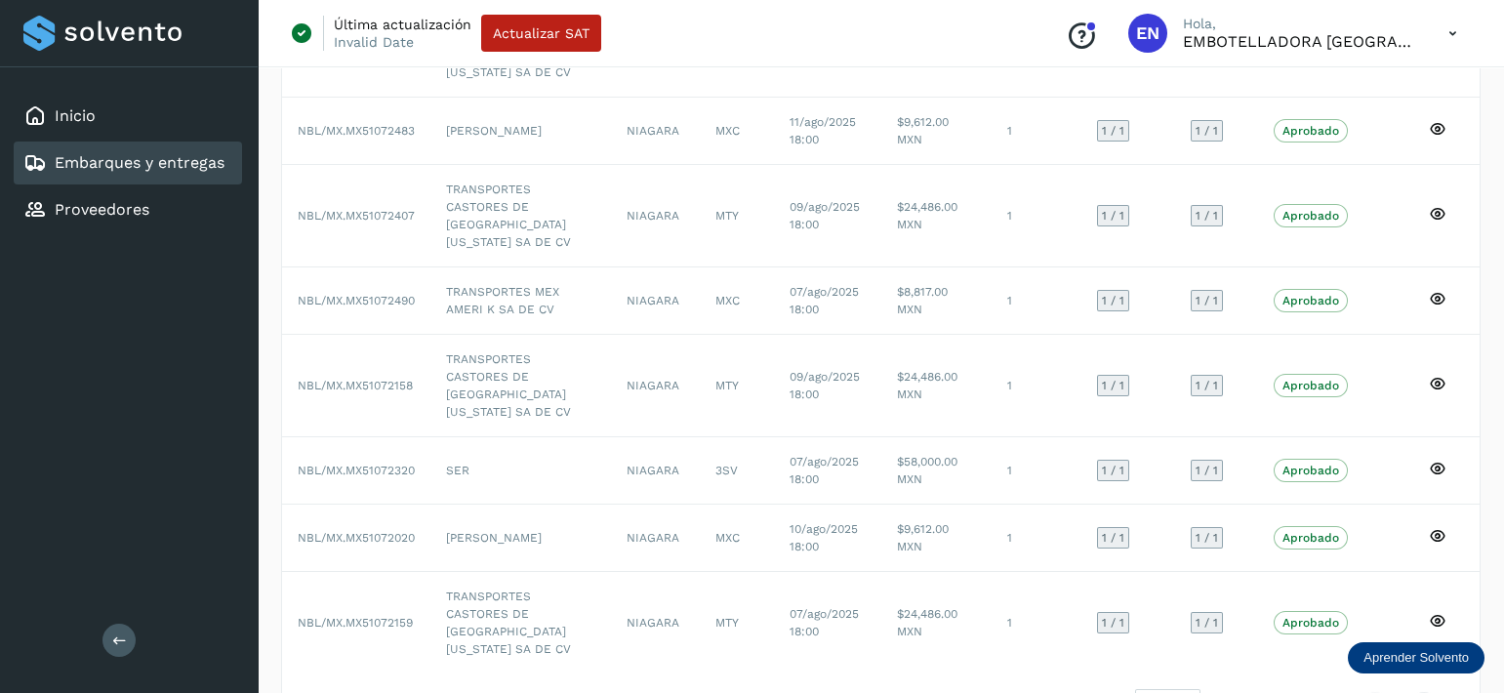
select select "**"
